Goal: Transaction & Acquisition: Book appointment/travel/reservation

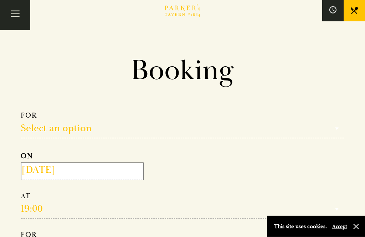
scroll to position [6, 0]
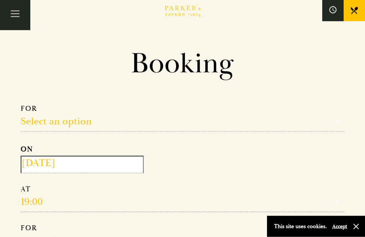
click at [4, 139] on section "Booking Make a Reservation Select an option Select an option Lunch Dinner After…" at bounding box center [182, 165] width 365 height 237
click at [34, 118] on select "Select an option Lunch Dinner Afternoon Tea" at bounding box center [183, 118] width 324 height 27
select select "134868"
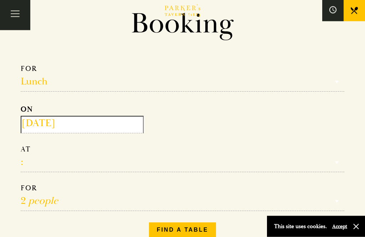
click at [36, 125] on input "2025-09-18" at bounding box center [82, 124] width 123 height 17
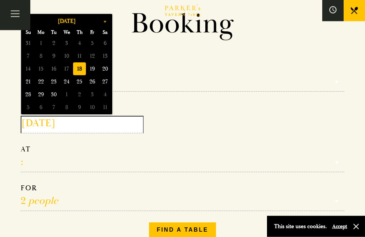
scroll to position [47, 0]
click at [102, 20] on button "»" at bounding box center [105, 21] width 13 height 13
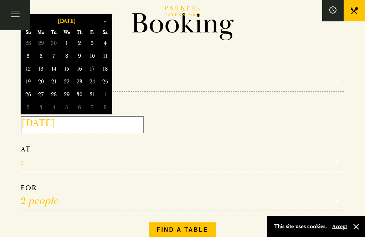
click at [27, 92] on span "26" at bounding box center [28, 94] width 13 height 13
type input "2025-10-26"
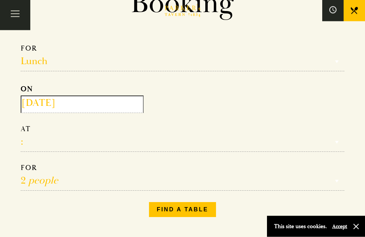
scroll to position [78, 0]
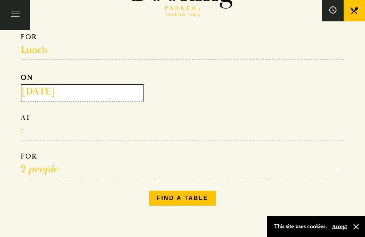
click at [32, 134] on select "12:00 12:30 13:00 13:30 14:00 14:30 15:00 15:30 16:00 16:30 17:00" at bounding box center [183, 126] width 324 height 27
select select "13:30"
click at [164, 199] on button "Find a table" at bounding box center [182, 198] width 67 height 15
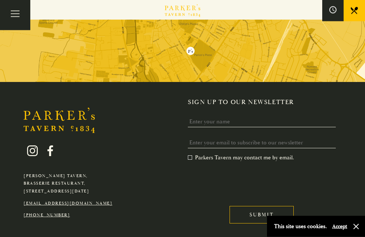
scroll to position [303, 0]
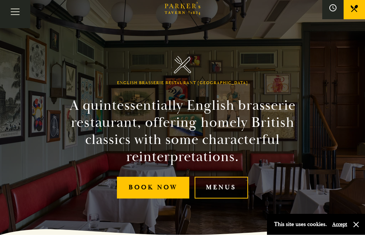
scroll to position [50, 0]
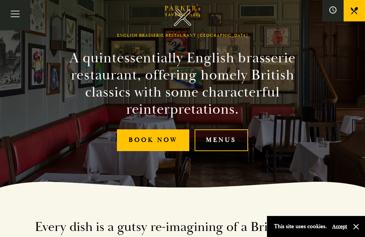
click at [216, 148] on link "Menus" at bounding box center [222, 140] width 54 height 22
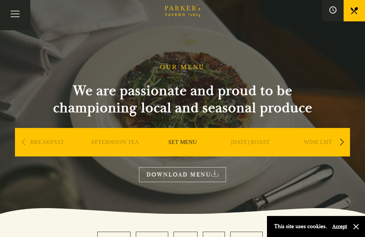
click at [252, 143] on link "SUNDAY ROAST" at bounding box center [250, 153] width 39 height 29
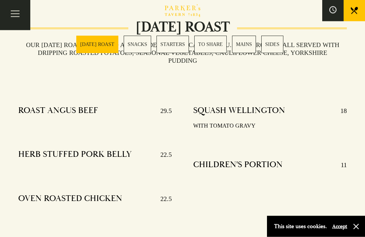
scroll to position [254, 0]
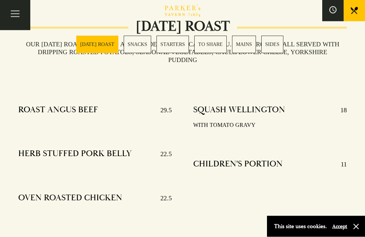
click at [12, 14] on button "Toggle navigation" at bounding box center [15, 15] width 30 height 30
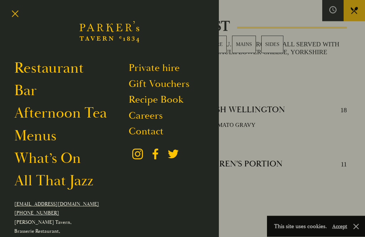
scroll to position [255, 0]
click at [47, 164] on link "What’s On" at bounding box center [47, 158] width 67 height 19
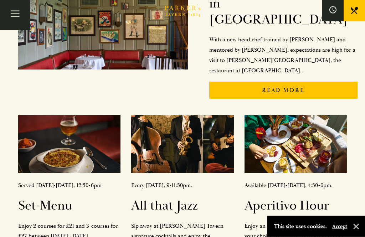
scroll to position [224, 0]
click at [28, 198] on h2 "Set-Menu" at bounding box center [69, 206] width 102 height 16
